Goal: Task Accomplishment & Management: Use online tool/utility

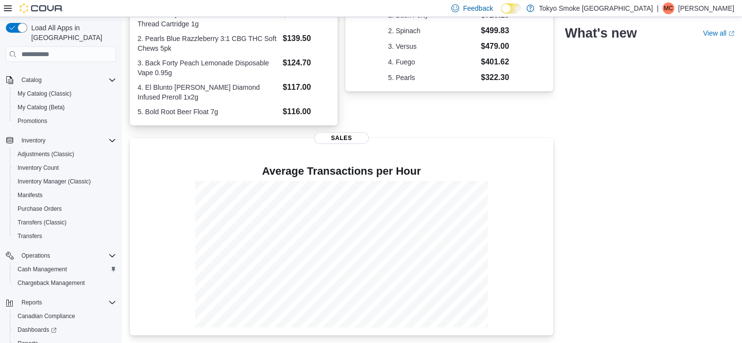
scroll to position [121, 0]
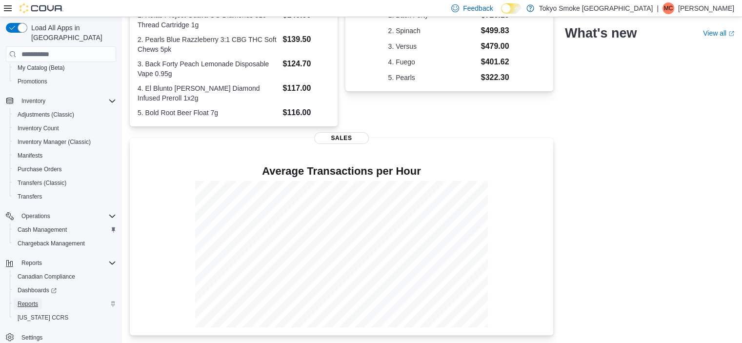
click at [23, 298] on span "Reports" at bounding box center [28, 304] width 20 height 12
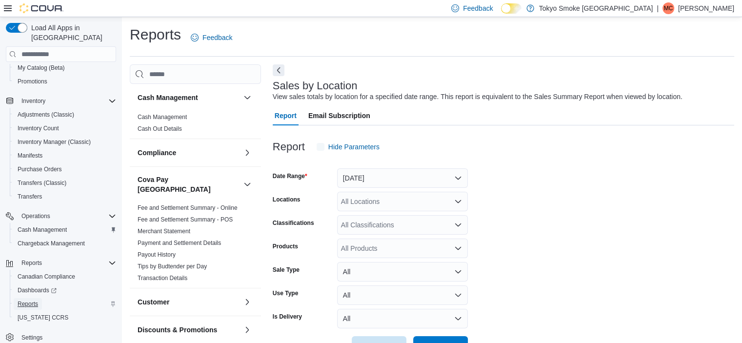
scroll to position [22, 0]
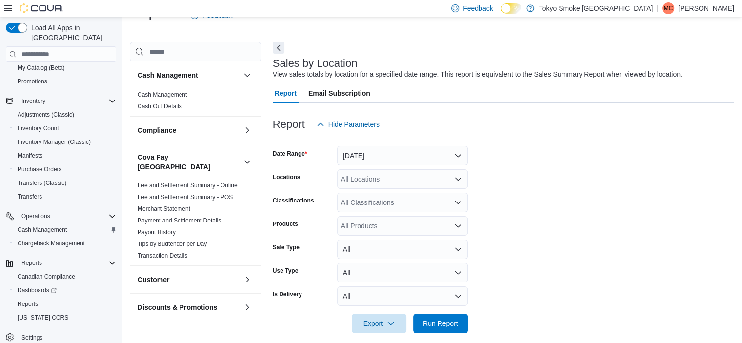
click at [371, 144] on div at bounding box center [504, 140] width 462 height 12
click at [369, 154] on button "[DATE]" at bounding box center [402, 156] width 131 height 20
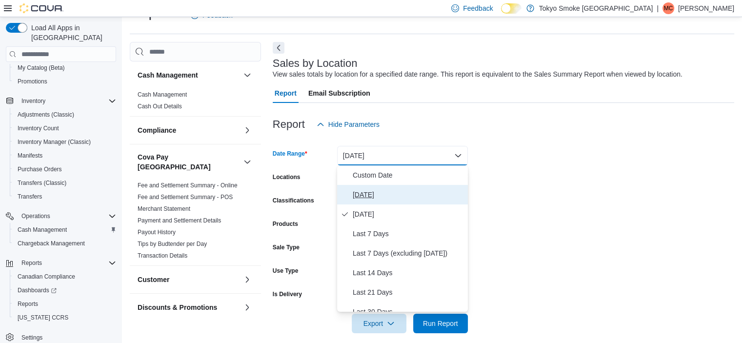
click at [363, 189] on span "[DATE]" at bounding box center [408, 195] width 111 height 12
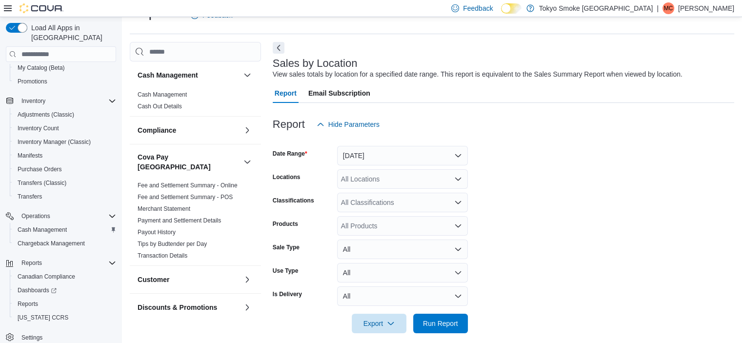
click at [369, 188] on div "All Locations" at bounding box center [402, 179] width 131 height 20
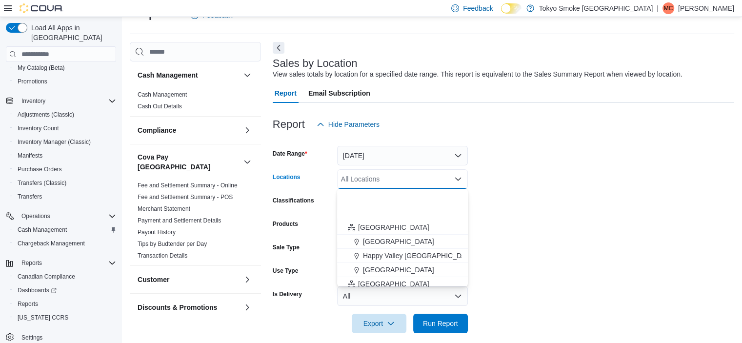
scroll to position [195, 0]
drag, startPoint x: 372, startPoint y: 224, endPoint x: 610, endPoint y: 209, distance: 239.1
click at [372, 224] on span "[GEOGRAPHIC_DATA]" at bounding box center [393, 227] width 71 height 10
drag, startPoint x: 610, startPoint y: 209, endPoint x: 601, endPoint y: 214, distance: 11.1
click at [607, 210] on form "Date Range [DATE] Locations All Locations Combo box. Selected. Combo box input.…" at bounding box center [504, 233] width 462 height 199
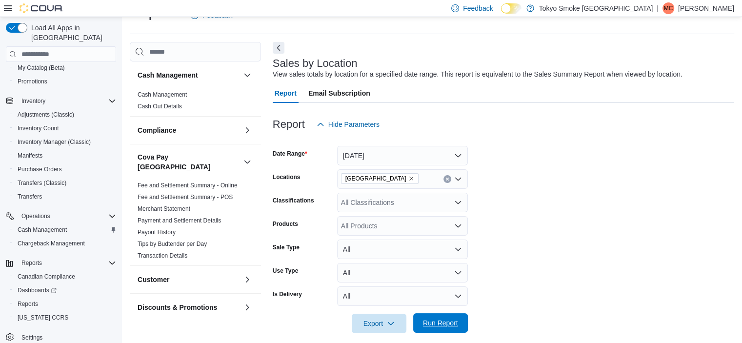
click at [453, 315] on span "Run Report" at bounding box center [440, 323] width 43 height 20
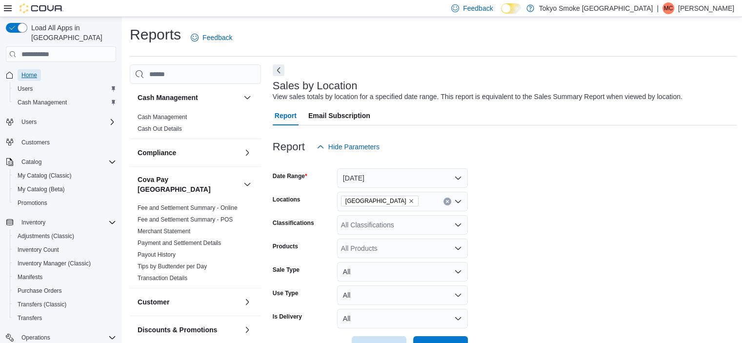
click at [27, 71] on span "Home" at bounding box center [29, 75] width 16 height 8
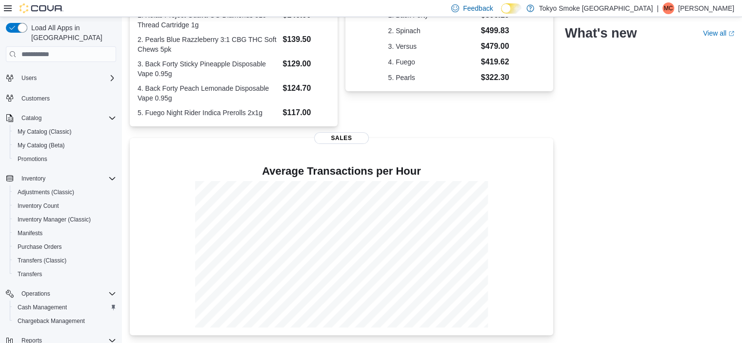
scroll to position [121, 0]
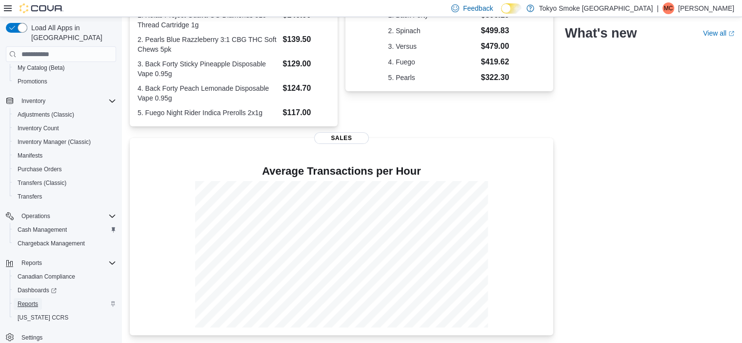
click at [22, 300] on span "Reports" at bounding box center [28, 304] width 20 height 8
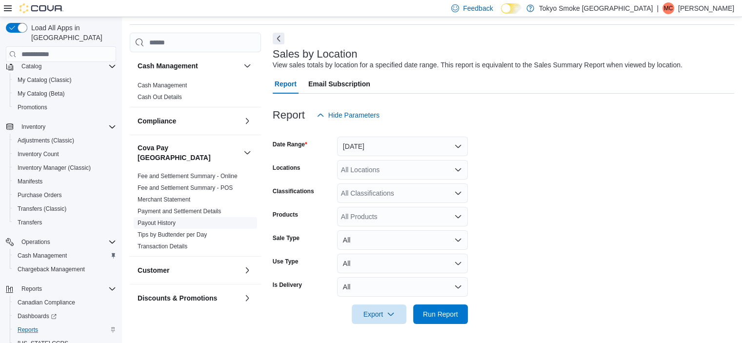
scroll to position [22, 0]
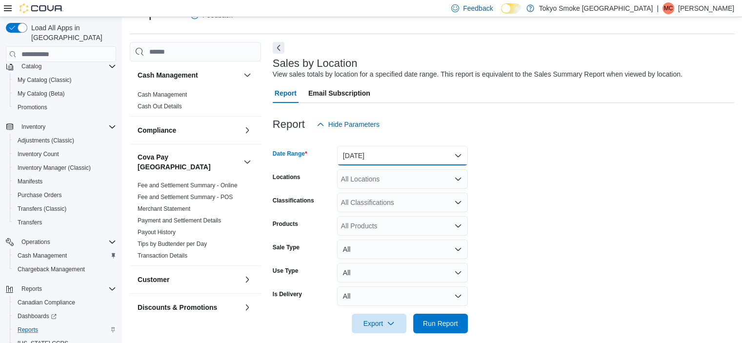
click at [377, 157] on button "[DATE]" at bounding box center [402, 156] width 131 height 20
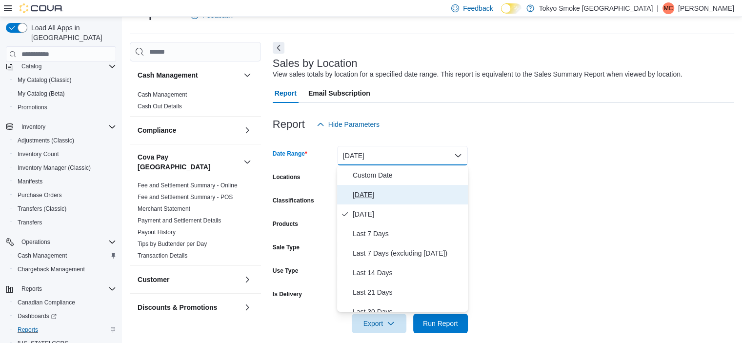
click at [369, 195] on span "[DATE]" at bounding box center [408, 195] width 111 height 12
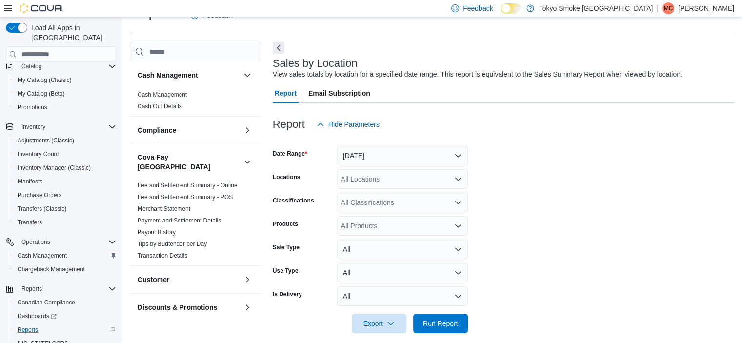
click at [371, 185] on div "All Locations" at bounding box center [402, 179] width 131 height 20
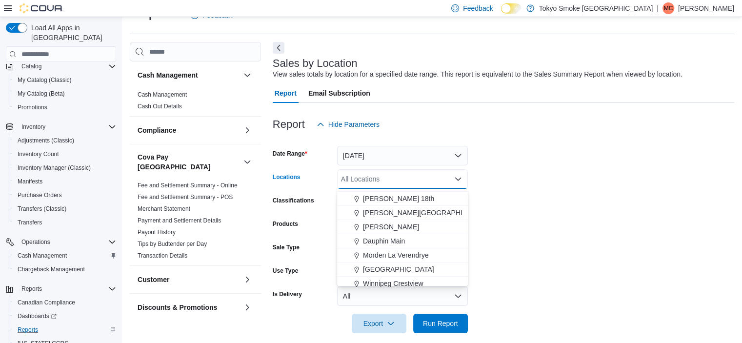
scroll to position [146, 0]
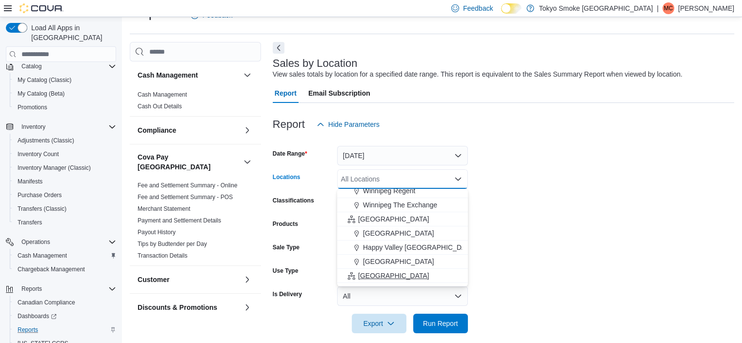
click at [369, 277] on span "[GEOGRAPHIC_DATA]" at bounding box center [393, 276] width 71 height 10
click at [634, 198] on form "Date Range [DATE] Locations [GEOGRAPHIC_DATA] Combo box. Selected. [GEOGRAPHIC_…" at bounding box center [504, 233] width 462 height 199
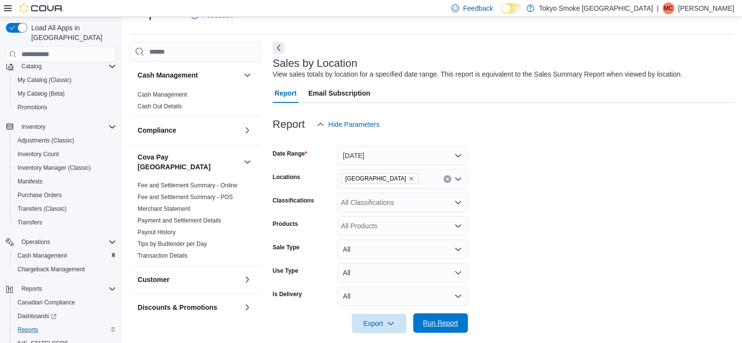
click at [454, 322] on span "Run Report" at bounding box center [440, 323] width 35 height 10
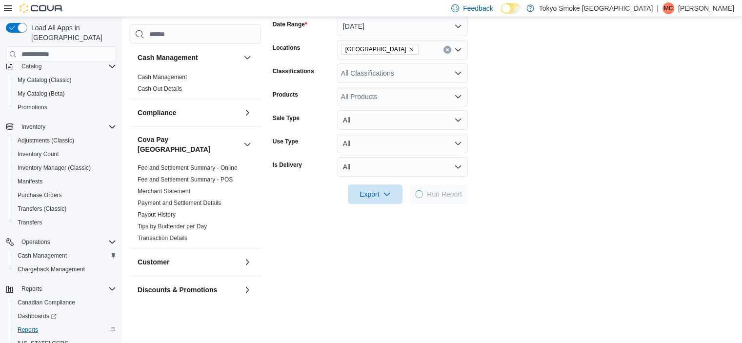
scroll to position [266, 0]
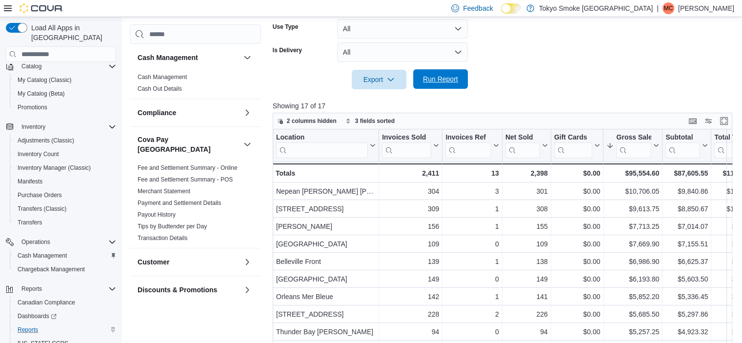
click at [448, 79] on span "Run Report" at bounding box center [440, 79] width 35 height 10
click at [437, 77] on span "Run Report" at bounding box center [440, 79] width 35 height 10
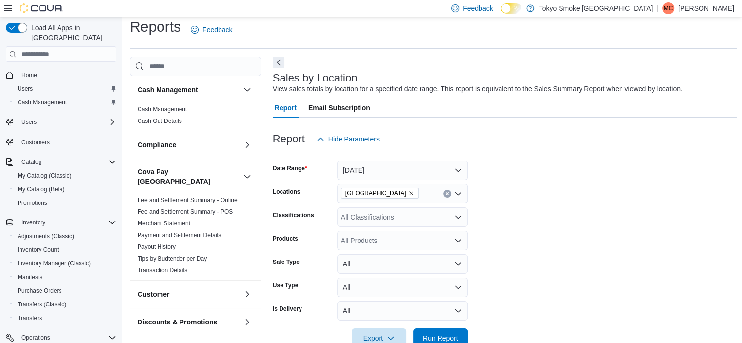
scroll to position [0, 0]
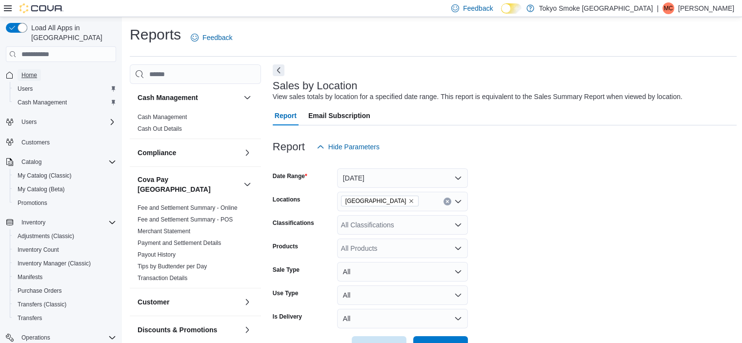
click at [27, 71] on span "Home" at bounding box center [29, 75] width 16 height 8
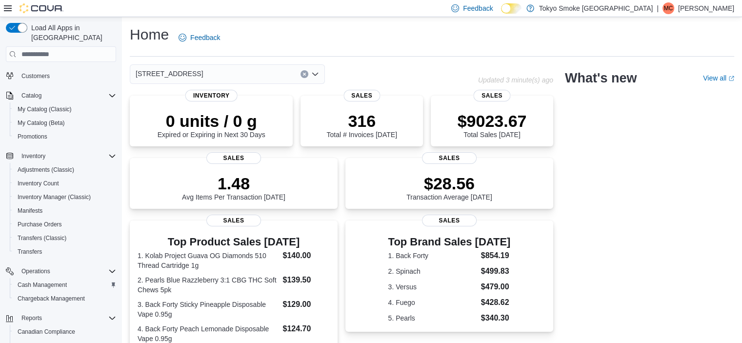
scroll to position [121, 0]
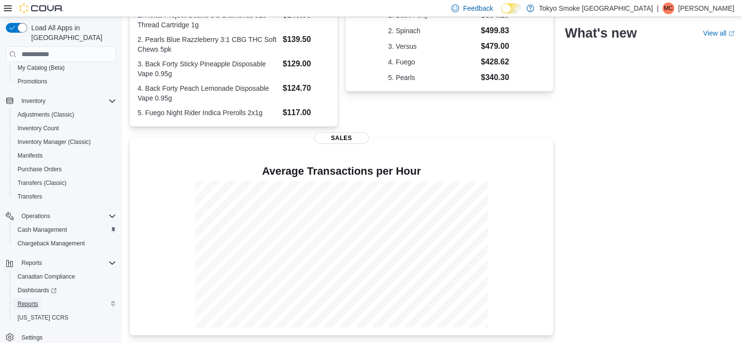
click at [21, 300] on span "Reports" at bounding box center [28, 304] width 20 height 8
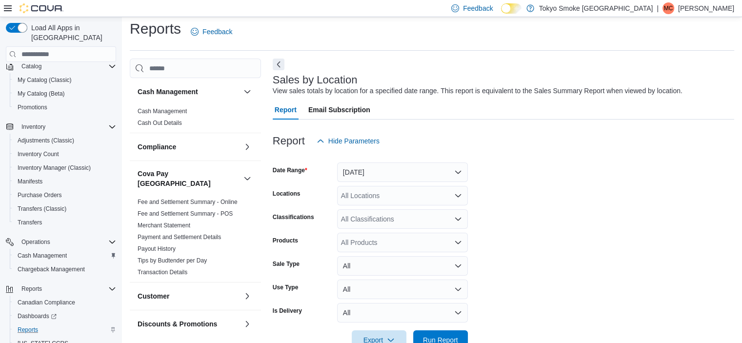
scroll to position [22, 0]
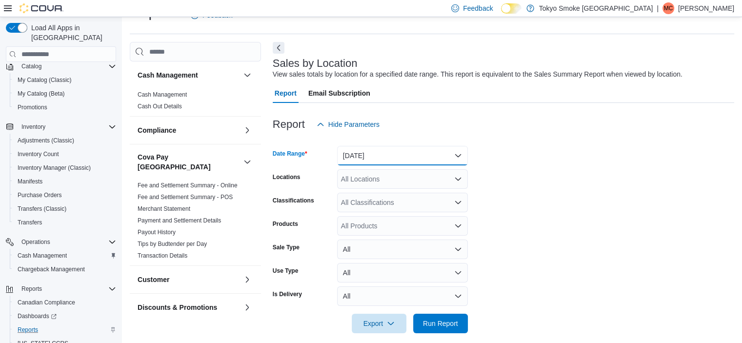
click at [374, 156] on button "[DATE]" at bounding box center [402, 156] width 131 height 20
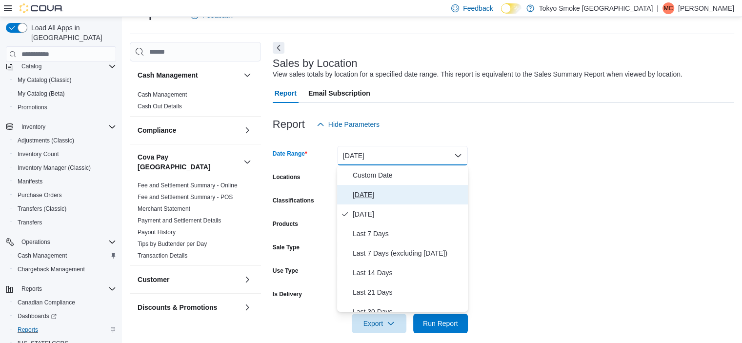
click at [363, 189] on span "[DATE]" at bounding box center [408, 195] width 111 height 12
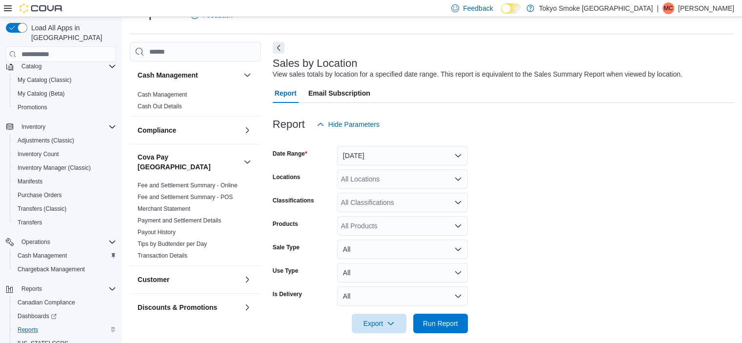
click at [363, 181] on div "All Locations" at bounding box center [402, 179] width 131 height 20
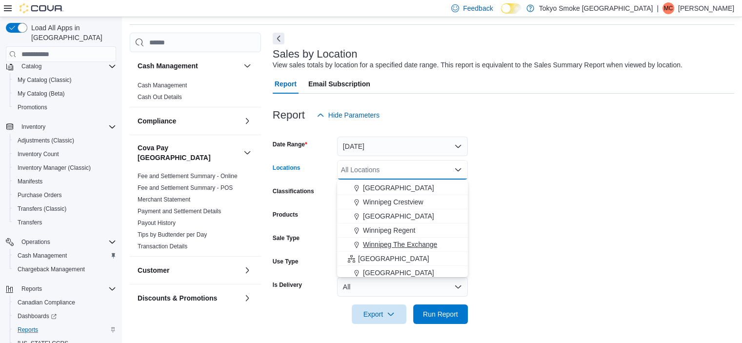
scroll to position [195, 0]
click at [371, 219] on span "[GEOGRAPHIC_DATA]" at bounding box center [393, 218] width 71 height 10
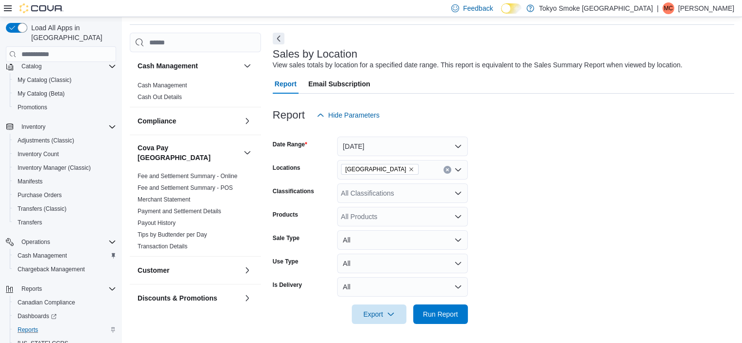
click at [488, 200] on form "Date Range [DATE] Locations [GEOGRAPHIC_DATA] Classifications All Classificatio…" at bounding box center [504, 224] width 462 height 199
click at [453, 313] on span "Run Report" at bounding box center [440, 314] width 35 height 10
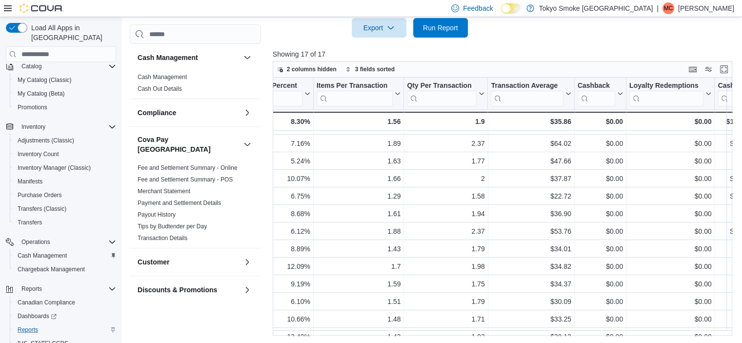
scroll to position [49, 0]
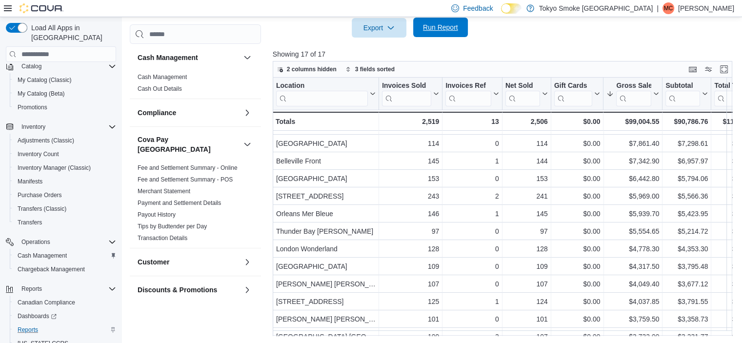
click at [437, 33] on span "Run Report" at bounding box center [440, 28] width 43 height 20
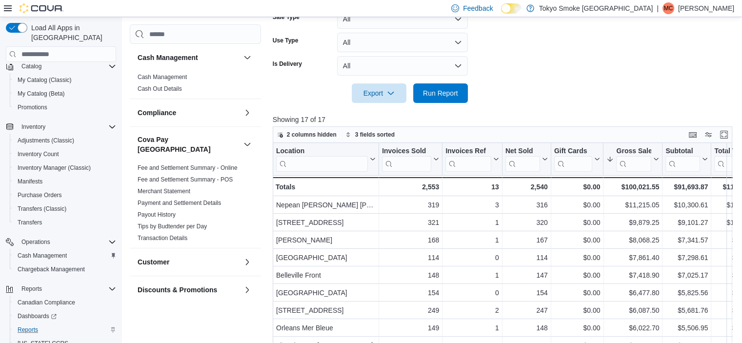
scroll to position [269, 0]
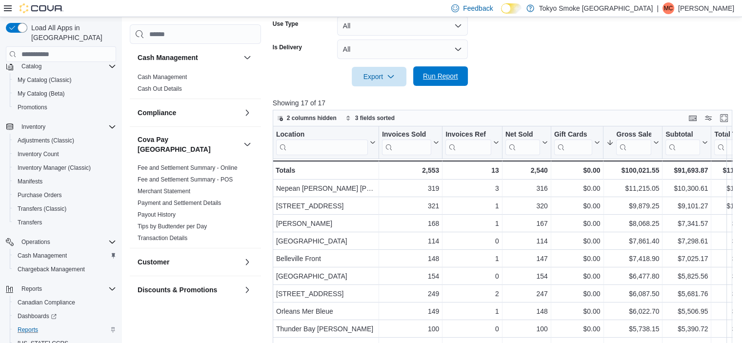
click at [459, 78] on span "Run Report" at bounding box center [440, 76] width 43 height 20
click at [430, 82] on span "Run Report" at bounding box center [440, 76] width 43 height 20
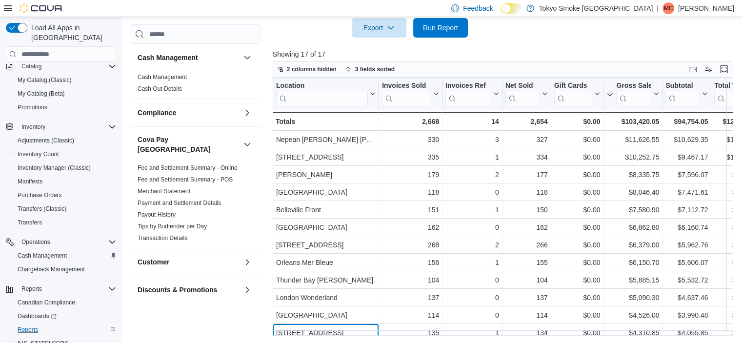
scroll to position [29, 0]
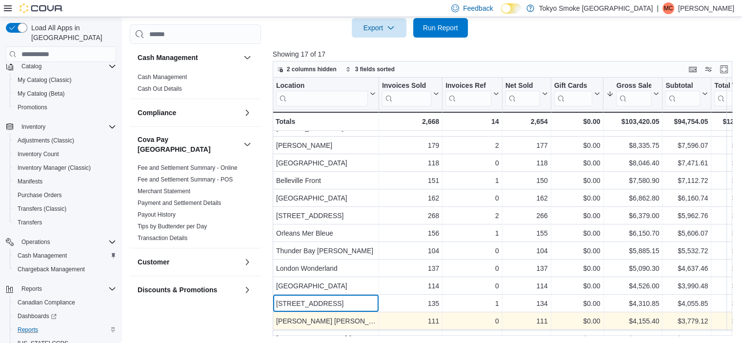
drag, startPoint x: 443, startPoint y: 325, endPoint x: 511, endPoint y: 317, distance: 68.4
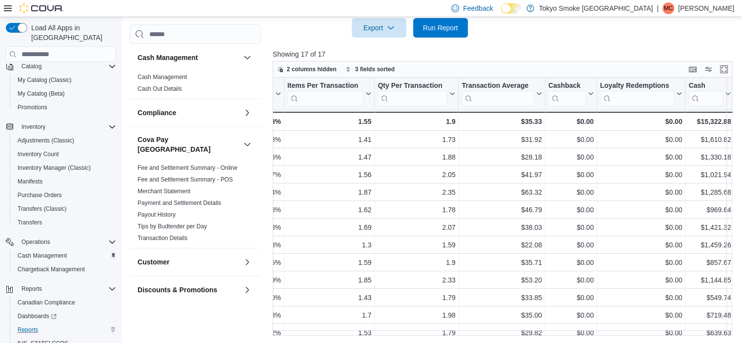
scroll to position [0, 0]
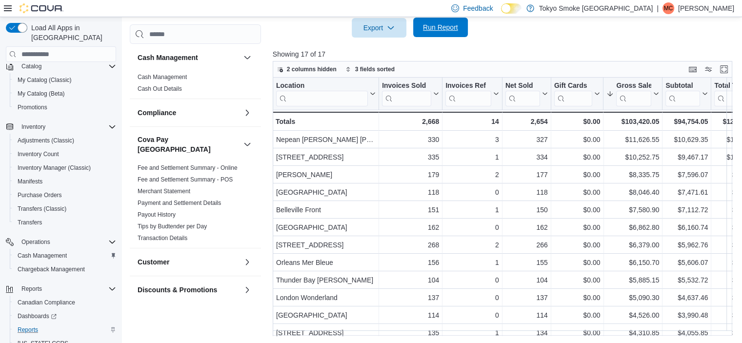
click at [439, 31] on span "Run Report" at bounding box center [440, 27] width 35 height 10
click at [454, 39] on div at bounding box center [505, 44] width 464 height 12
click at [453, 37] on span "Run Report" at bounding box center [440, 28] width 43 height 20
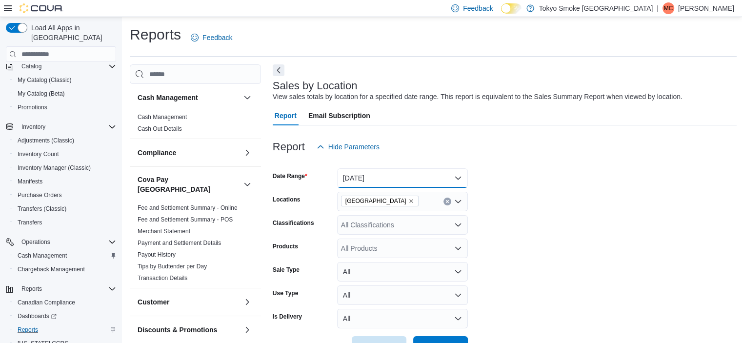
click at [388, 180] on button "[DATE]" at bounding box center [402, 178] width 131 height 20
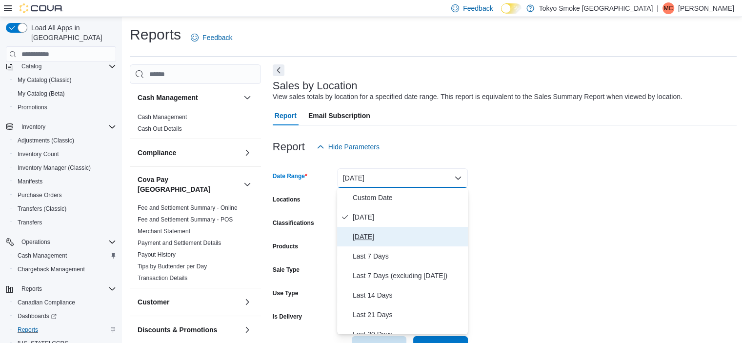
drag, startPoint x: 373, startPoint y: 235, endPoint x: 476, endPoint y: 193, distance: 111.6
click at [372, 236] on span "[DATE]" at bounding box center [408, 237] width 111 height 12
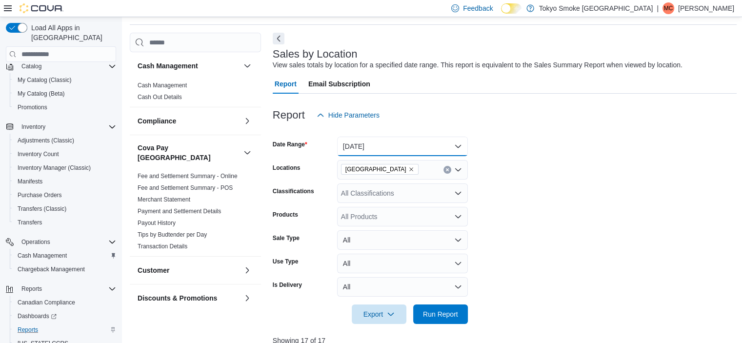
scroll to position [49, 0]
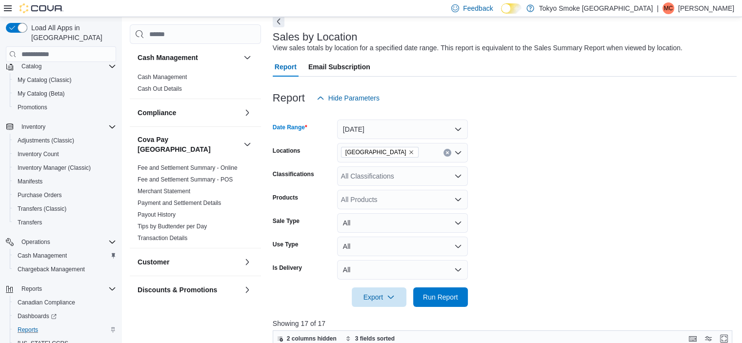
click at [408, 152] on icon "Remove Ontario from selection in this group" at bounding box center [411, 152] width 6 height 6
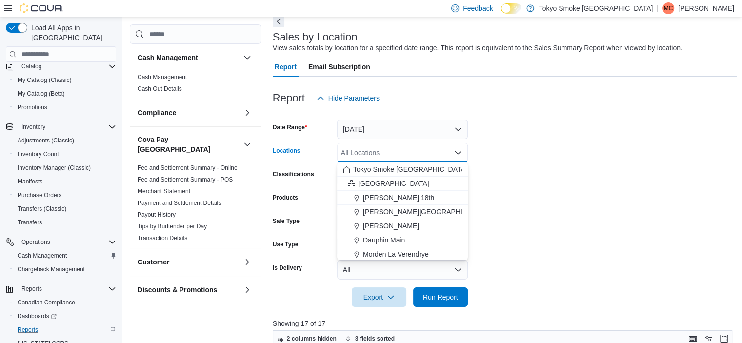
click at [380, 152] on div "All Locations Combo box. Selected. Combo box input. All Locations. Type some te…" at bounding box center [402, 153] width 131 height 20
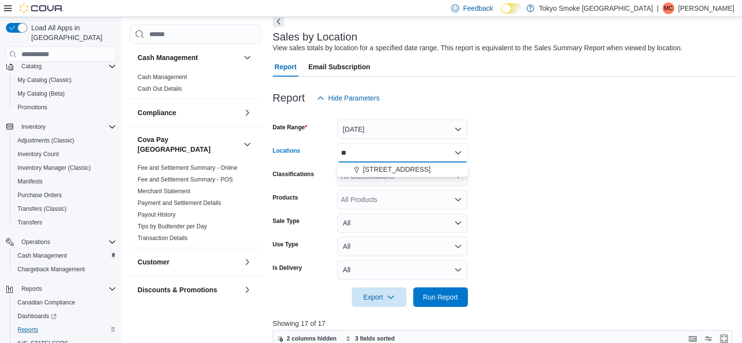
type input "*"
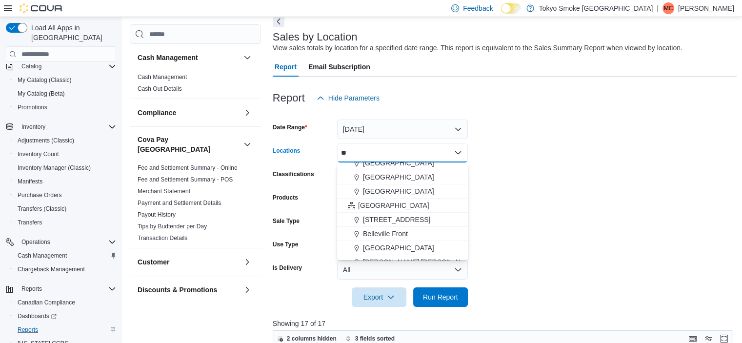
type input "**"
click at [352, 208] on icon "Choose from the following options" at bounding box center [351, 205] width 7 height 7
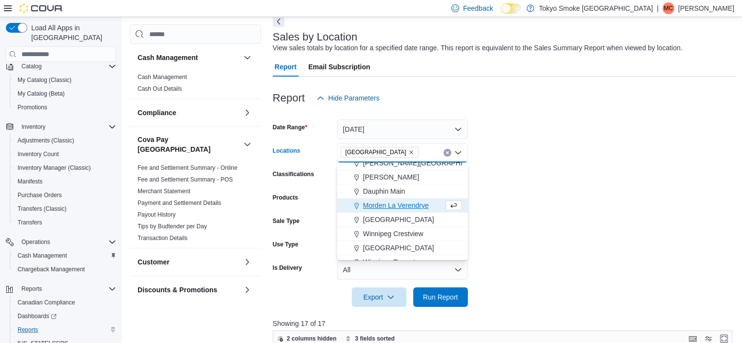
click at [575, 183] on form "Date Range [DATE] Locations [GEOGRAPHIC_DATA] Combo box. Selected. [GEOGRAPHIC_…" at bounding box center [505, 207] width 464 height 199
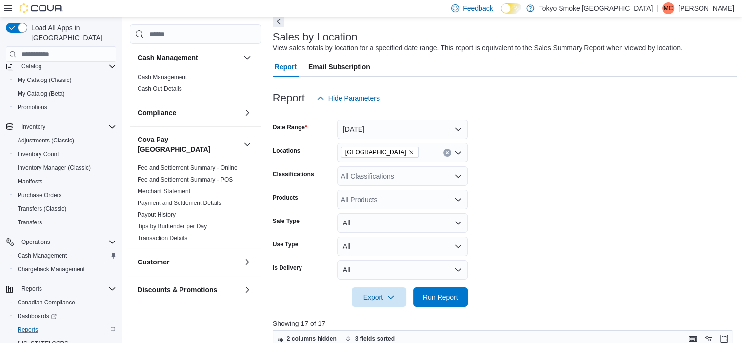
click at [433, 285] on div at bounding box center [505, 284] width 464 height 8
drag, startPoint x: 433, startPoint y: 285, endPoint x: 448, endPoint y: 294, distance: 17.7
click at [438, 290] on form "Date Range [DATE] Locations [GEOGRAPHIC_DATA] Classifications All Classificatio…" at bounding box center [505, 207] width 464 height 199
click at [451, 294] on span "Run Report" at bounding box center [440, 297] width 35 height 10
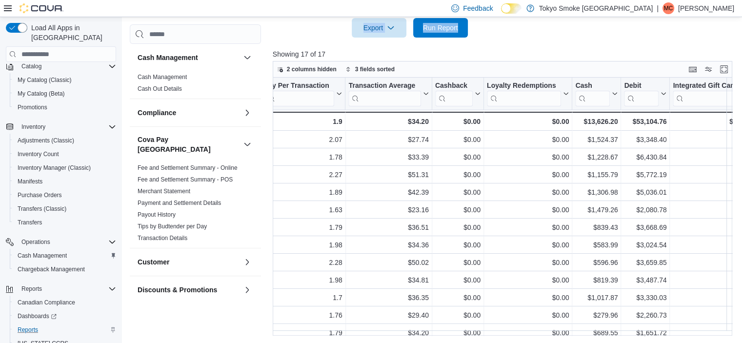
scroll to position [123, 0]
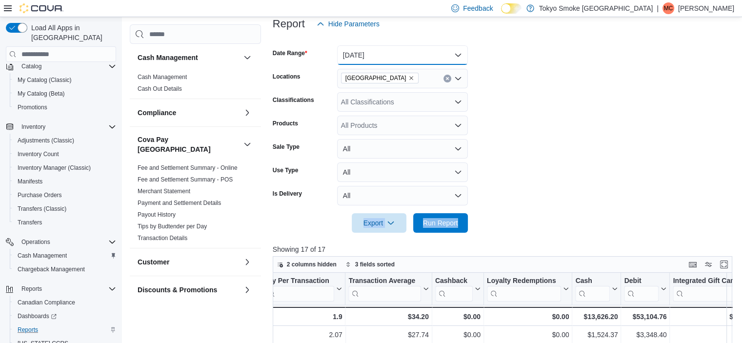
click at [386, 56] on button "[DATE]" at bounding box center [402, 55] width 131 height 20
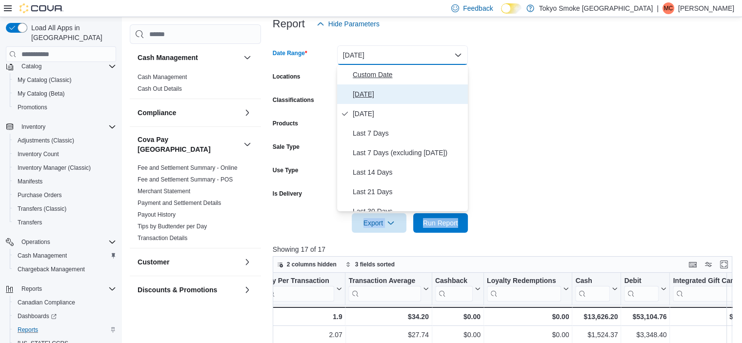
click at [375, 84] on button "[DATE]" at bounding box center [402, 94] width 131 height 20
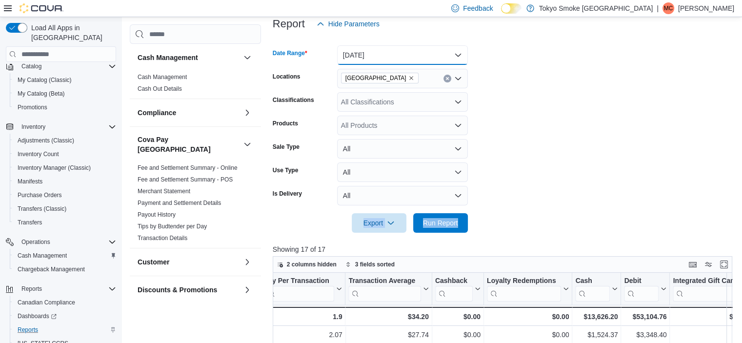
click at [378, 54] on button "[DATE]" at bounding box center [402, 55] width 131 height 20
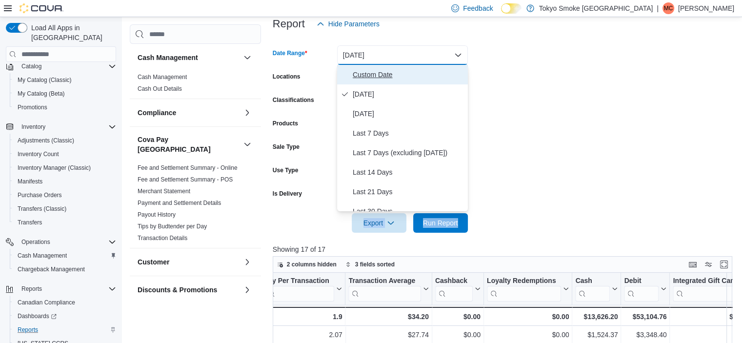
click at [381, 71] on span "Custom Date" at bounding box center [408, 75] width 111 height 12
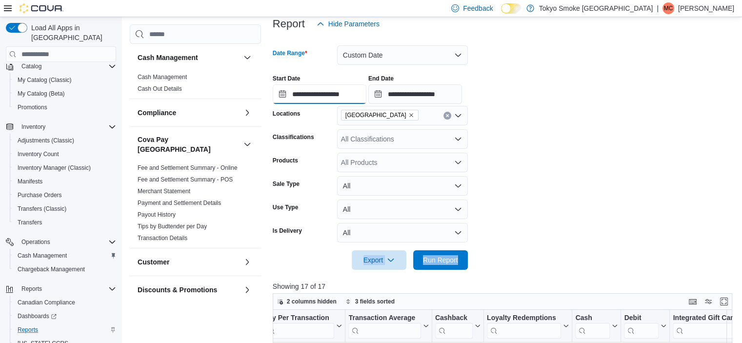
click at [317, 88] on input "**********" at bounding box center [320, 94] width 94 height 20
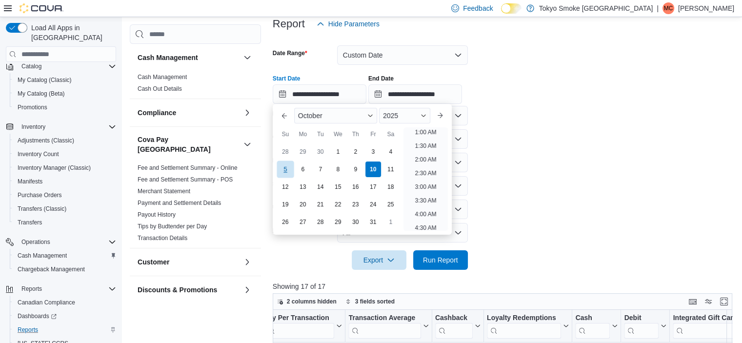
click at [288, 168] on div "5" at bounding box center [285, 169] width 17 height 17
type input "**********"
click at [491, 144] on form "**********" at bounding box center [505, 152] width 464 height 236
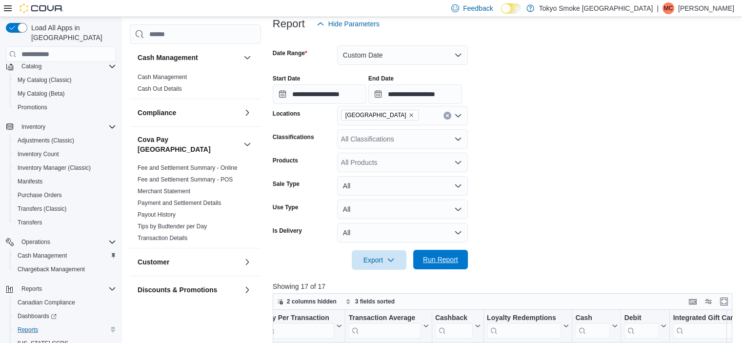
click at [447, 263] on span "Run Report" at bounding box center [440, 260] width 35 height 10
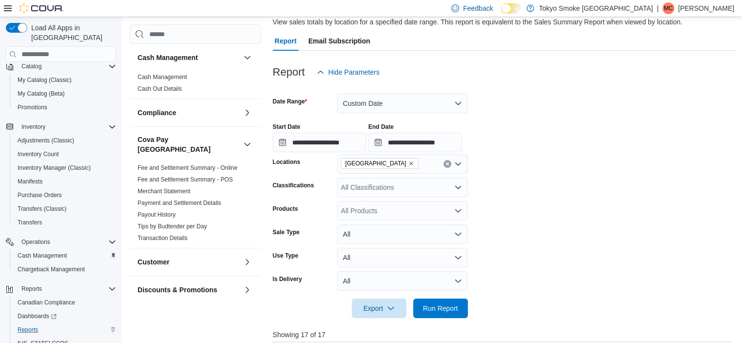
scroll to position [74, 0]
click at [325, 136] on input "**********" at bounding box center [320, 143] width 94 height 20
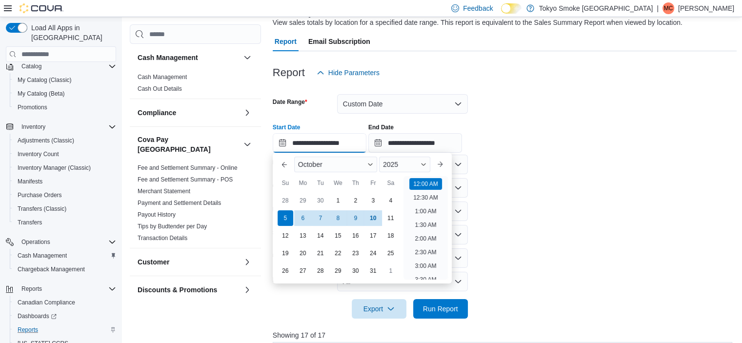
scroll to position [30, 0]
click at [394, 107] on button "Custom Date" at bounding box center [402, 104] width 131 height 20
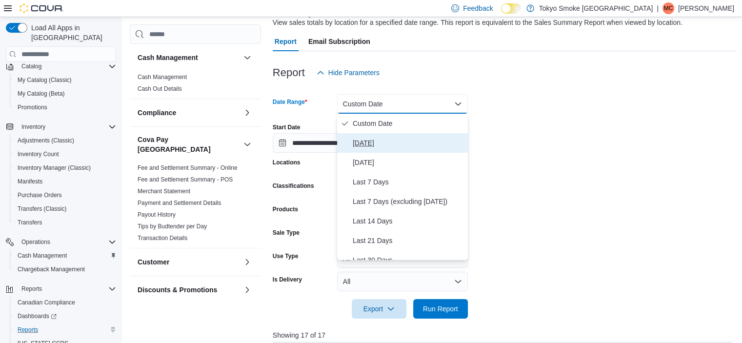
click at [377, 140] on span "[DATE]" at bounding box center [408, 143] width 111 height 12
click at [568, 133] on form "**********" at bounding box center [505, 200] width 464 height 236
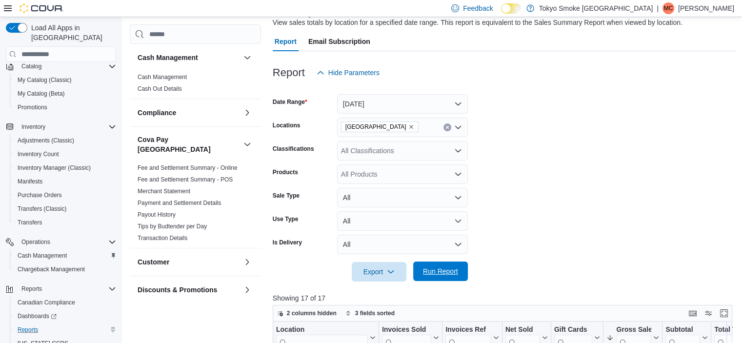
click at [440, 267] on span "Run Report" at bounding box center [440, 271] width 35 height 10
click at [625, 156] on form "Date Range [DATE] Locations [GEOGRAPHIC_DATA] Classifications All Classificatio…" at bounding box center [505, 181] width 464 height 199
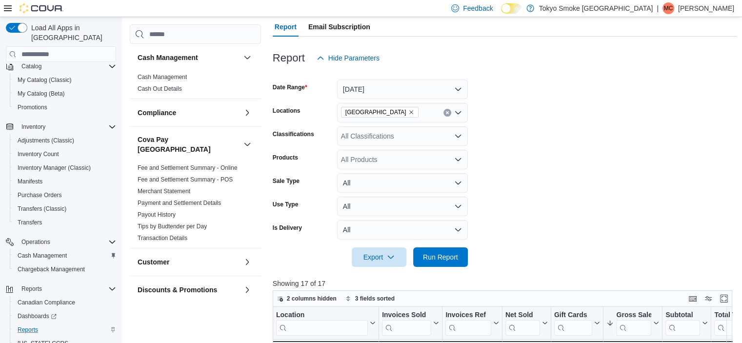
scroll to position [195, 0]
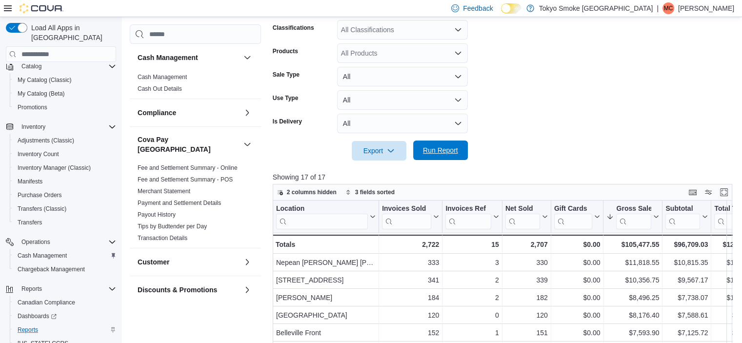
click at [437, 146] on span "Run Report" at bounding box center [440, 151] width 43 height 20
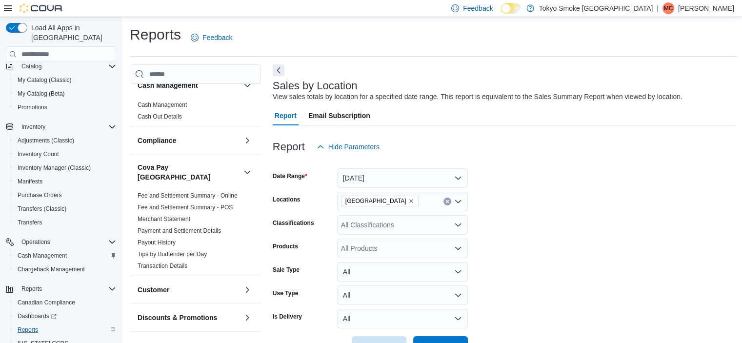
scroll to position [0, 0]
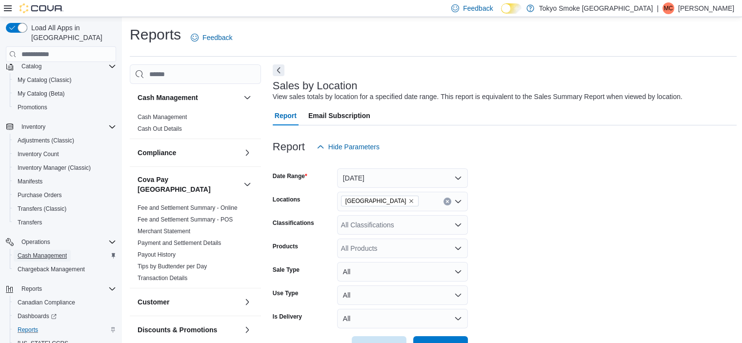
click at [59, 252] on span "Cash Management" at bounding box center [42, 256] width 49 height 8
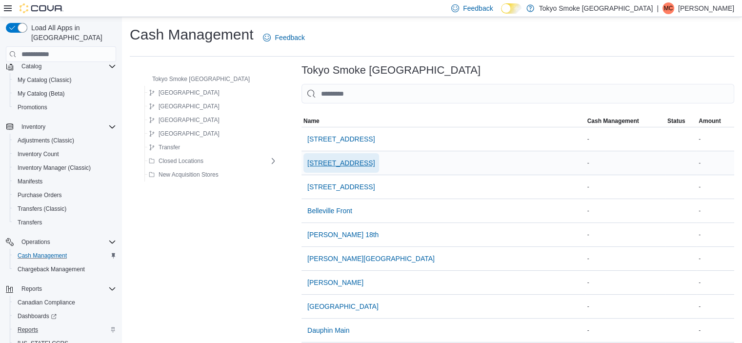
click at [307, 165] on span "[STREET_ADDRESS]" at bounding box center [340, 163] width 67 height 10
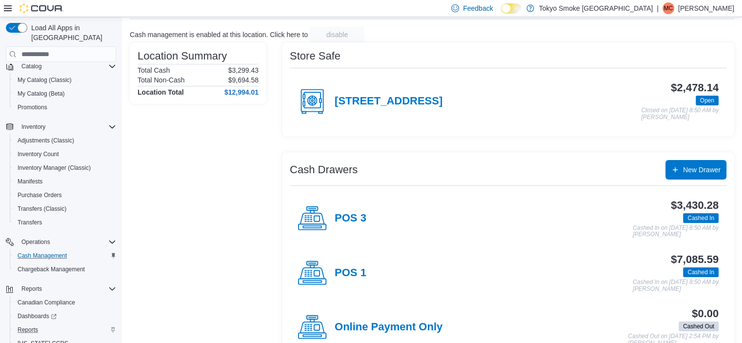
scroll to position [49, 0]
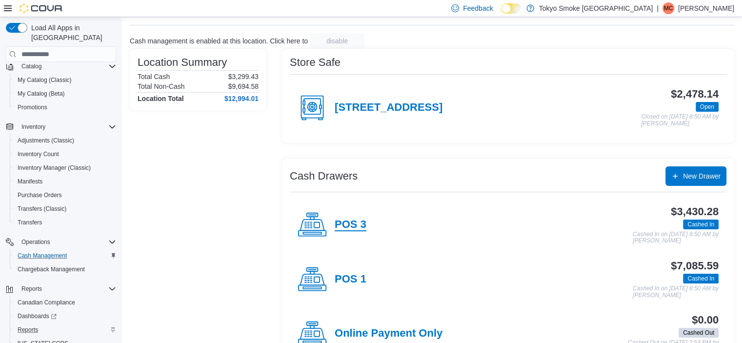
click at [346, 226] on h4 "POS 3" at bounding box center [351, 225] width 32 height 13
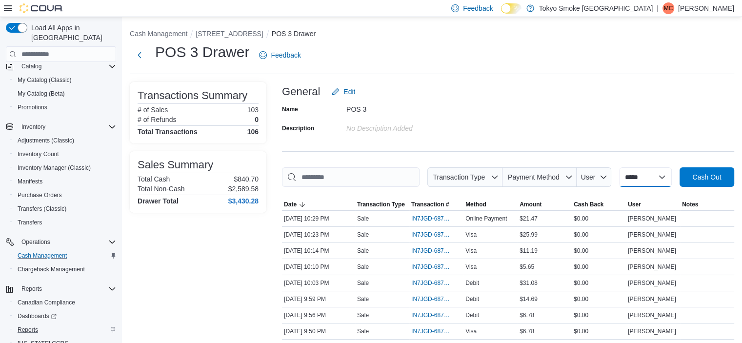
click at [646, 173] on select "**********" at bounding box center [645, 177] width 53 height 20
select select "*********"
click at [619, 167] on select "**********" at bounding box center [645, 177] width 53 height 20
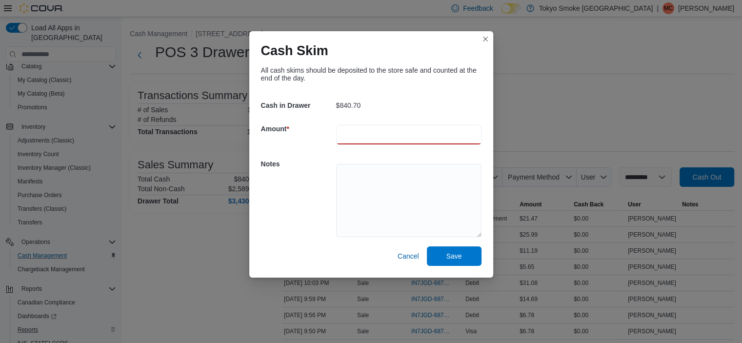
click at [366, 126] on input "number" at bounding box center [408, 135] width 145 height 20
type input "******"
click at [454, 256] on span "Save" at bounding box center [454, 256] width 16 height 10
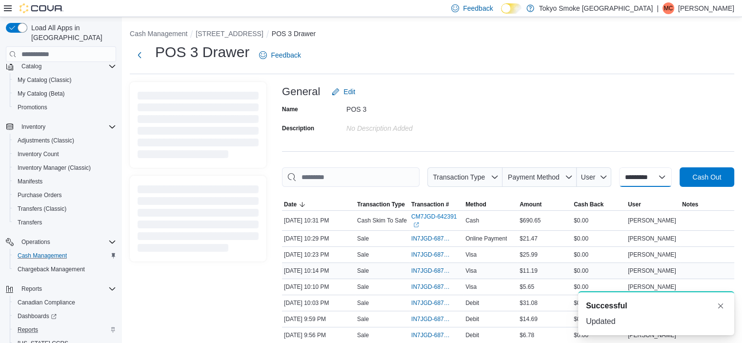
select select
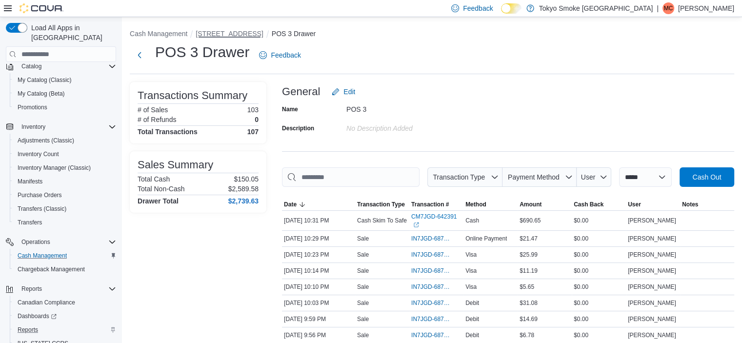
click at [207, 35] on button "[STREET_ADDRESS]" at bounding box center [229, 34] width 67 height 8
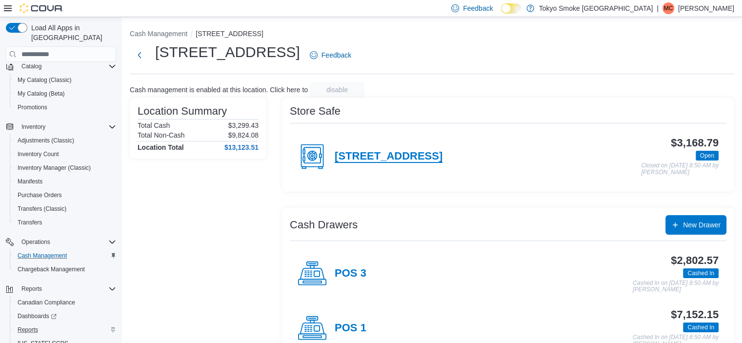
click at [357, 155] on h4 "[STREET_ADDRESS]" at bounding box center [389, 156] width 108 height 13
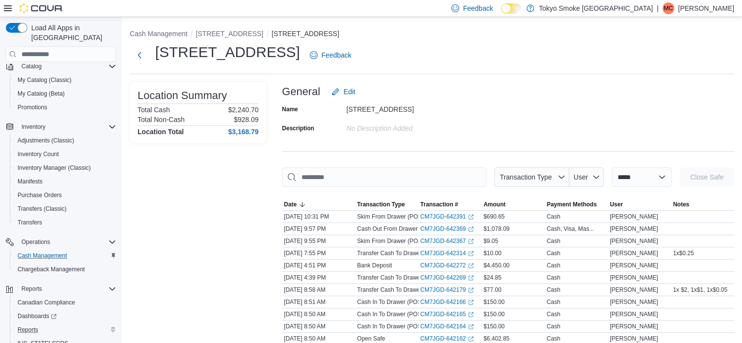
scroll to position [49, 0]
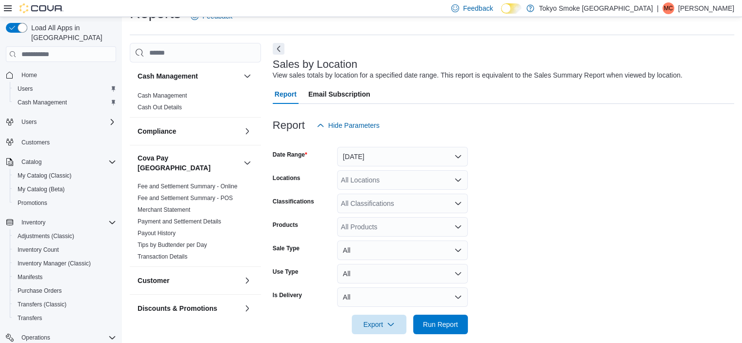
scroll to position [22, 0]
click at [367, 142] on div at bounding box center [504, 140] width 462 height 12
click at [368, 156] on button "[DATE]" at bounding box center [402, 156] width 131 height 20
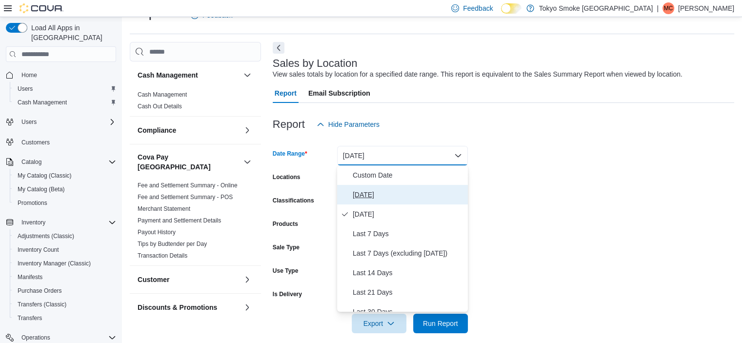
click at [362, 190] on span "[DATE]" at bounding box center [408, 195] width 111 height 12
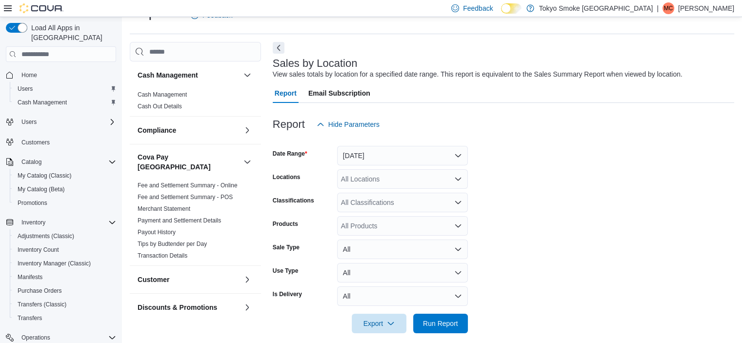
click at [363, 177] on div "All Locations" at bounding box center [402, 179] width 131 height 20
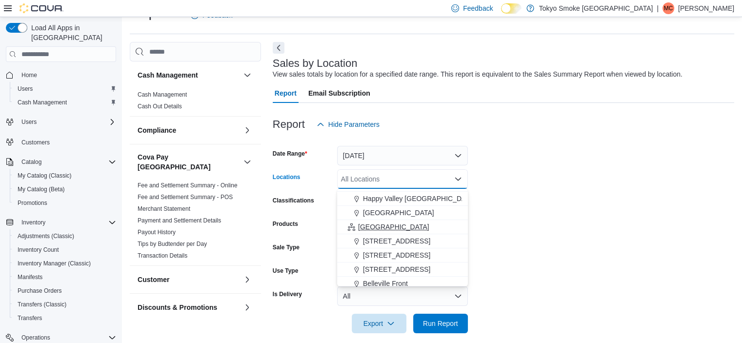
click at [371, 224] on span "[GEOGRAPHIC_DATA]" at bounding box center [393, 227] width 71 height 10
click at [558, 220] on form "Date Range [DATE] Locations [GEOGRAPHIC_DATA] Combo box. Selected. [GEOGRAPHIC_…" at bounding box center [504, 233] width 462 height 199
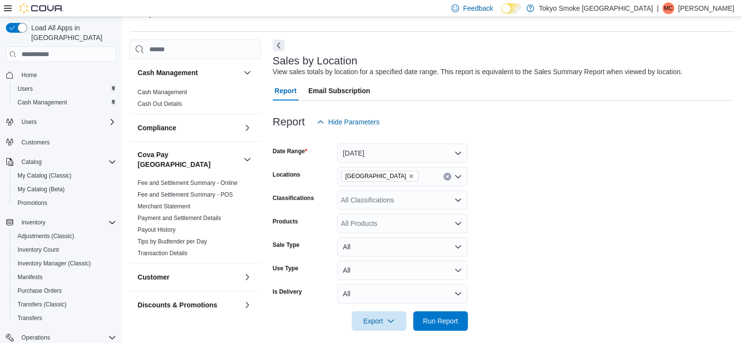
scroll to position [32, 0]
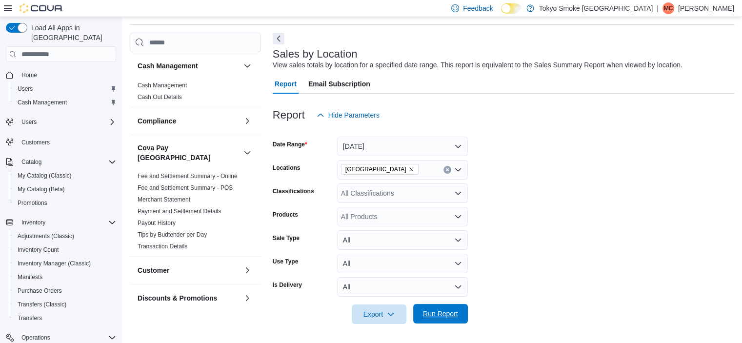
click at [434, 316] on span "Run Report" at bounding box center [440, 314] width 35 height 10
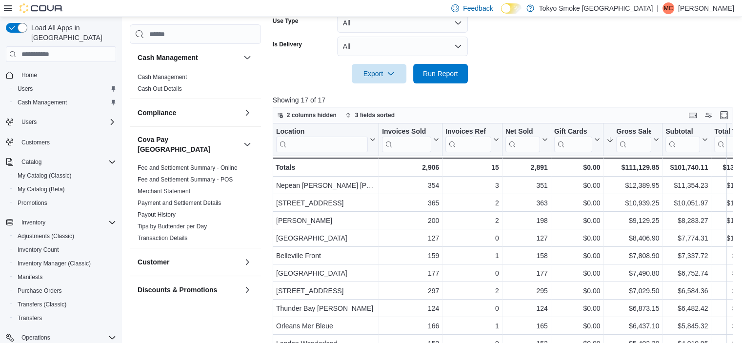
scroll to position [276, 0]
